Goal: Task Accomplishment & Management: Complete application form

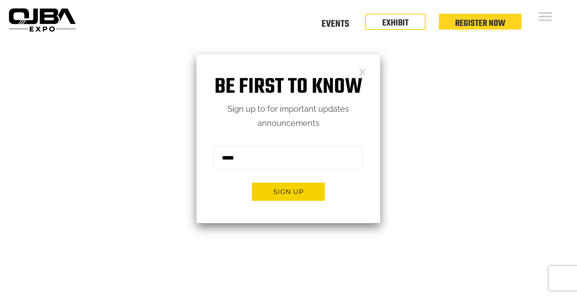
click at [363, 75] on link at bounding box center [362, 71] width 7 height 7
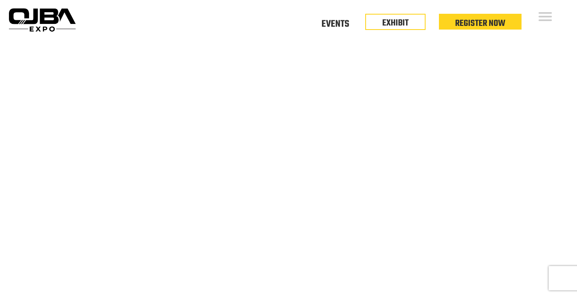
click at [365, 69] on video at bounding box center [288, 183] width 577 height 289
click at [415, 110] on video at bounding box center [288, 183] width 577 height 289
click at [338, 23] on link "Events" at bounding box center [336, 22] width 28 height 3
click at [401, 27] on link "EXHIBIT" at bounding box center [395, 21] width 26 height 14
